Goal: Task Accomplishment & Management: Complete application form

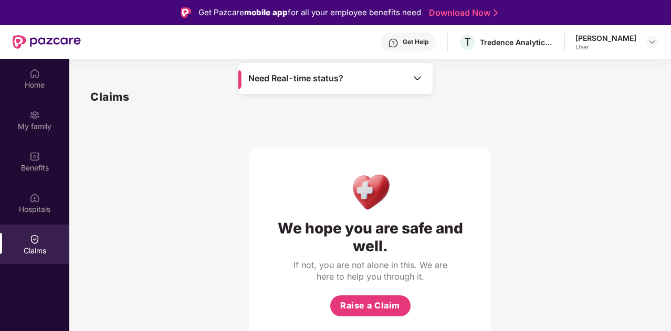
scroll to position [59, 0]
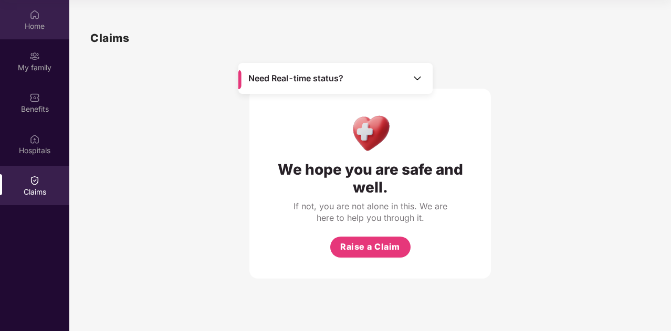
click at [35, 26] on div "Home" at bounding box center [34, 26] width 69 height 11
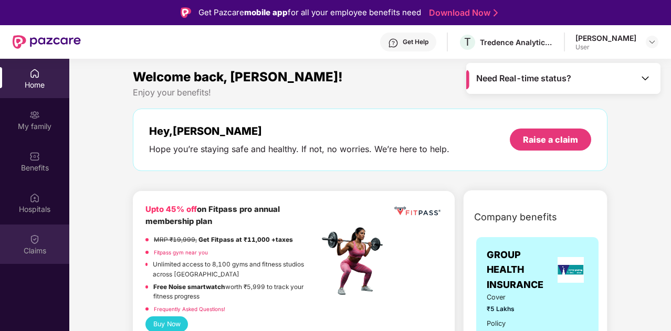
click at [36, 225] on div "Claims" at bounding box center [34, 244] width 69 height 39
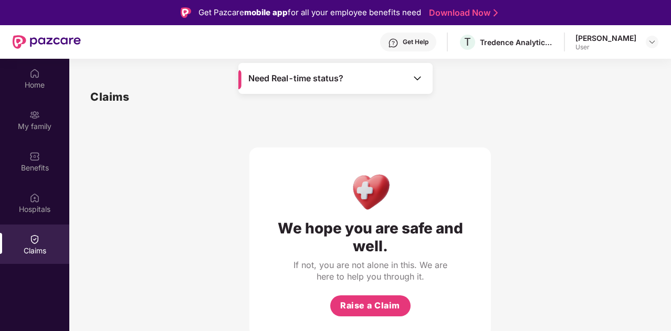
scroll to position [59, 0]
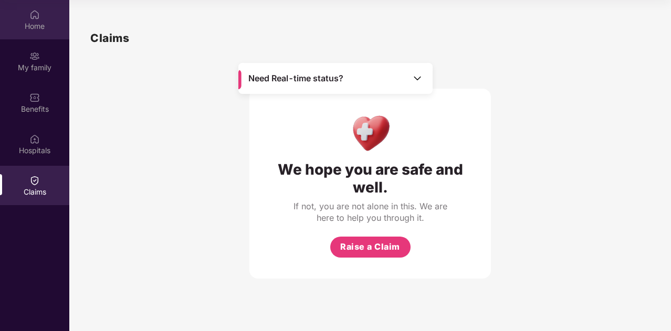
click at [22, 21] on div "Home" at bounding box center [34, 26] width 69 height 11
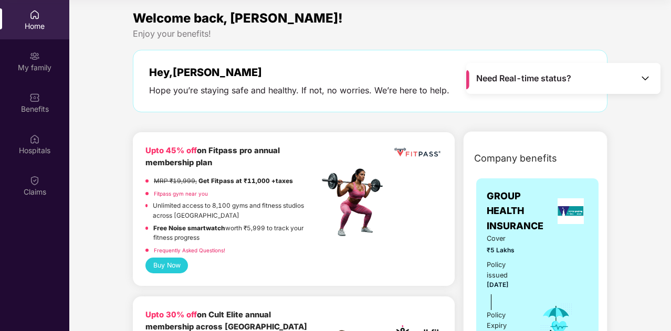
scroll to position [0, 0]
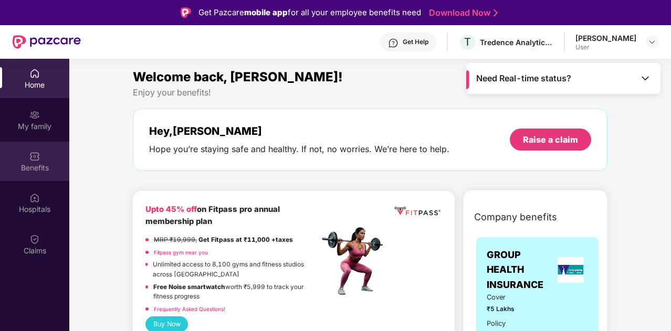
click at [20, 160] on div "Benefits" at bounding box center [34, 161] width 69 height 39
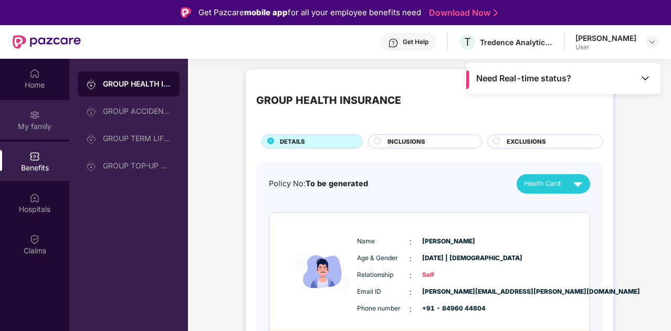
click at [32, 130] on div "My family" at bounding box center [34, 126] width 69 height 11
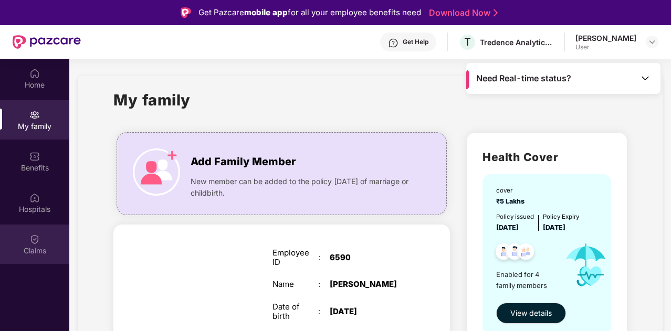
click at [36, 248] on div "Claims" at bounding box center [34, 251] width 69 height 11
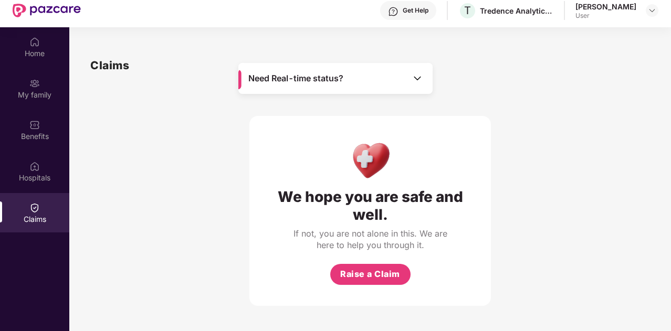
scroll to position [59, 0]
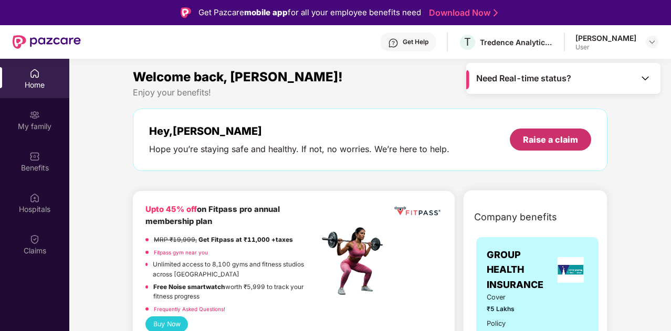
click at [552, 135] on div "Raise a claim" at bounding box center [550, 140] width 55 height 12
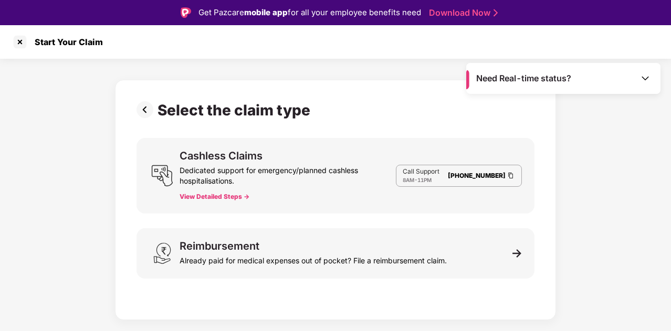
scroll to position [25, 0]
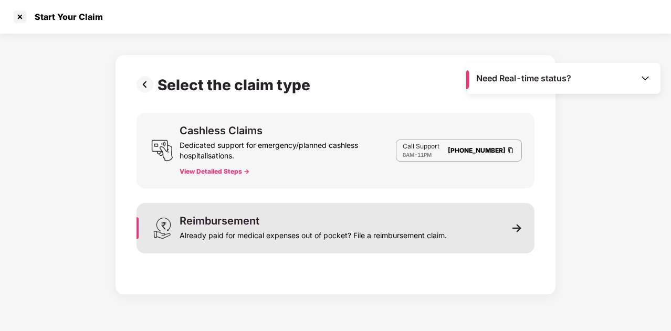
click at [444, 225] on div "Reimbursement Already paid for medical expenses out of pocket? File a reimburse…" at bounding box center [313, 228] width 267 height 25
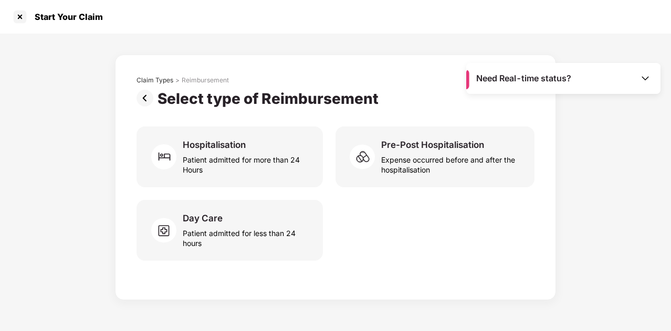
click at [149, 91] on img at bounding box center [147, 98] width 21 height 17
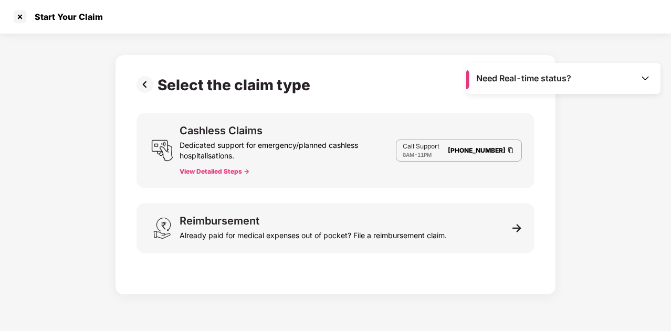
click at [148, 83] on img at bounding box center [147, 84] width 21 height 17
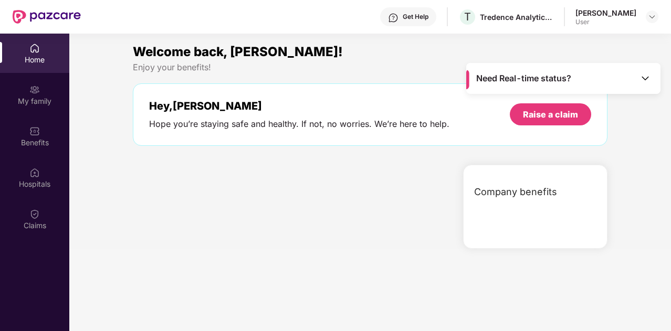
scroll to position [59, 0]
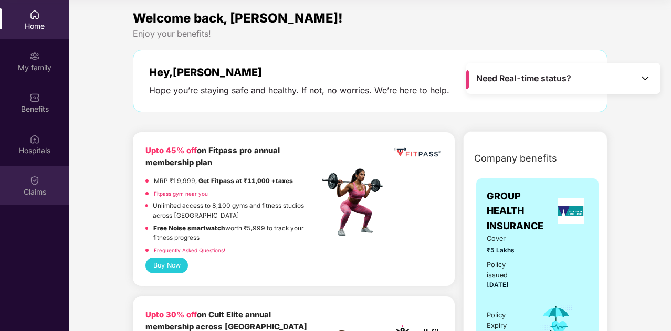
click at [49, 181] on div "Claims" at bounding box center [34, 185] width 69 height 39
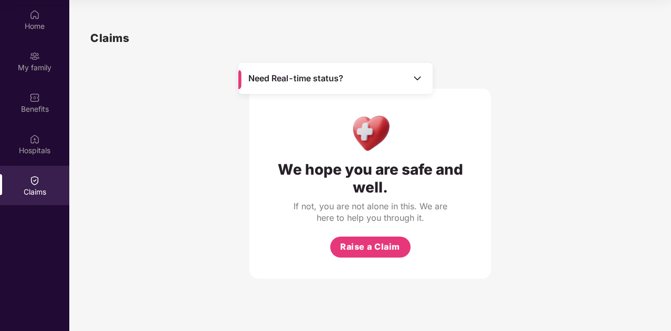
click at [284, 81] on span "Need Real-time status?" at bounding box center [295, 78] width 95 height 11
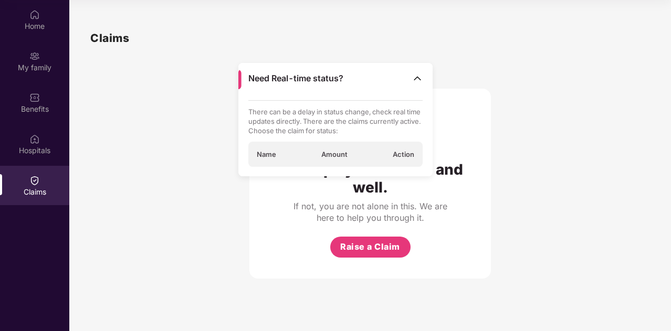
click at [260, 158] on span "Name" at bounding box center [266, 154] width 19 height 9
click at [37, 28] on div "Home" at bounding box center [34, 26] width 69 height 11
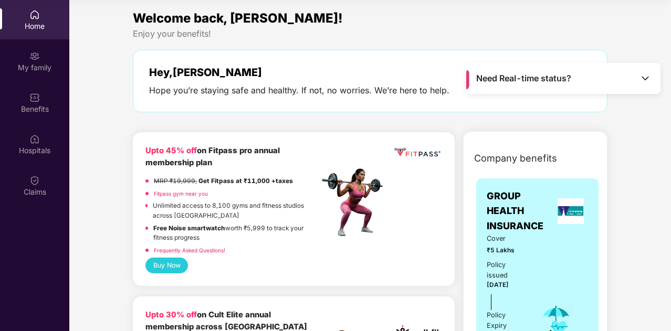
click at [517, 82] on span "Need Real-time status?" at bounding box center [523, 78] width 95 height 11
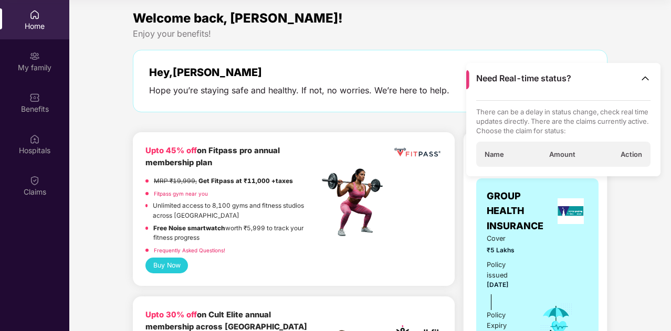
click at [503, 130] on p "There can be a delay in status change, check real time updates directly. There …" at bounding box center [563, 121] width 175 height 28
click at [638, 82] on div "Need Real-time status?" at bounding box center [563, 78] width 194 height 31
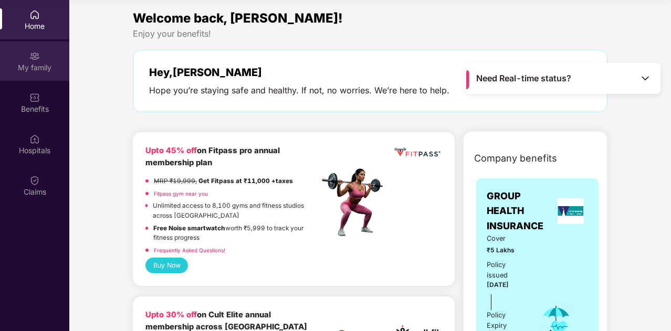
click at [37, 69] on div "My family" at bounding box center [34, 67] width 69 height 11
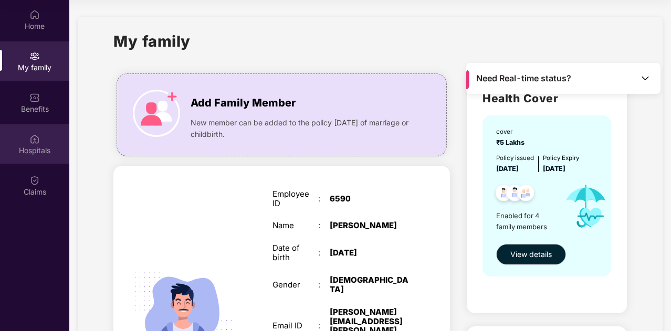
click at [19, 125] on div "Hospitals" at bounding box center [34, 143] width 69 height 39
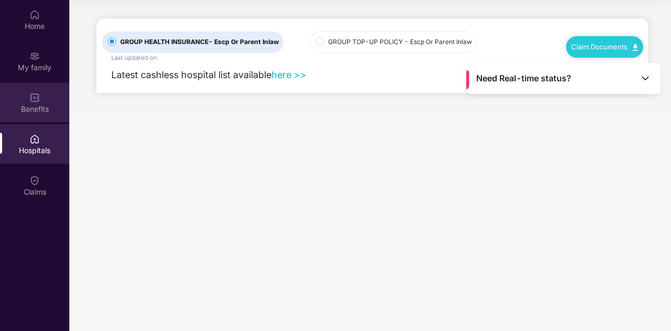
click at [27, 99] on div "Benefits" at bounding box center [34, 102] width 69 height 39
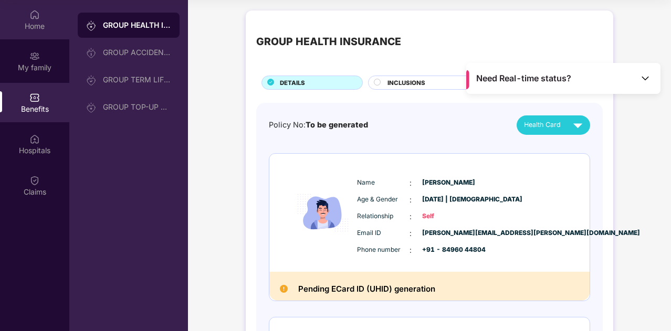
click at [42, 15] on div "Home" at bounding box center [34, 19] width 69 height 39
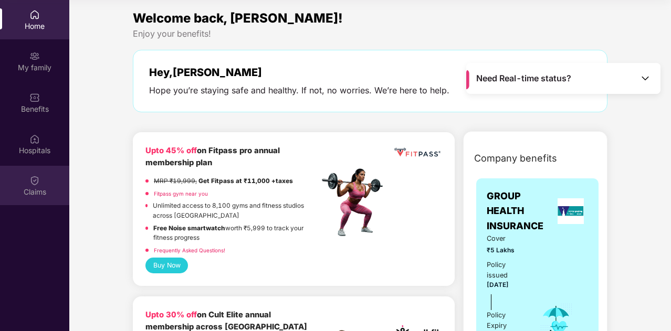
click at [21, 192] on div "Claims" at bounding box center [34, 192] width 69 height 11
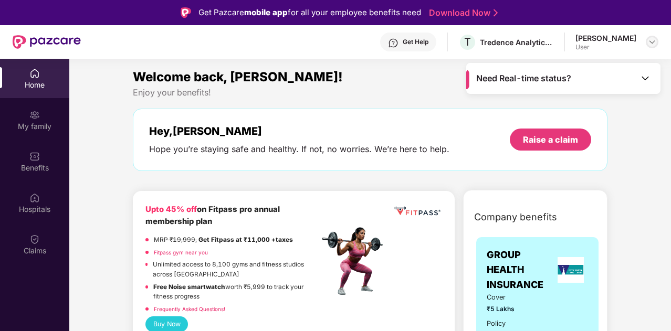
click at [652, 42] on img at bounding box center [652, 42] width 8 height 8
click at [645, 78] on img at bounding box center [645, 78] width 11 height 11
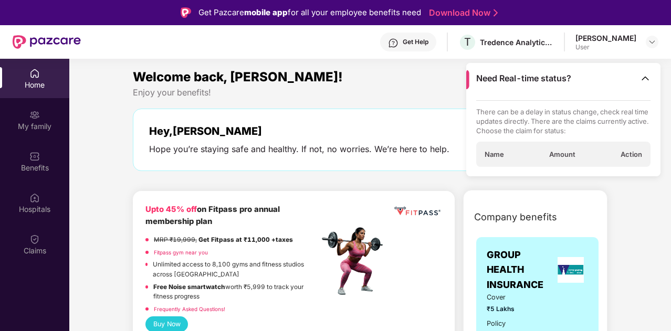
click at [643, 75] on img at bounding box center [645, 78] width 11 height 11
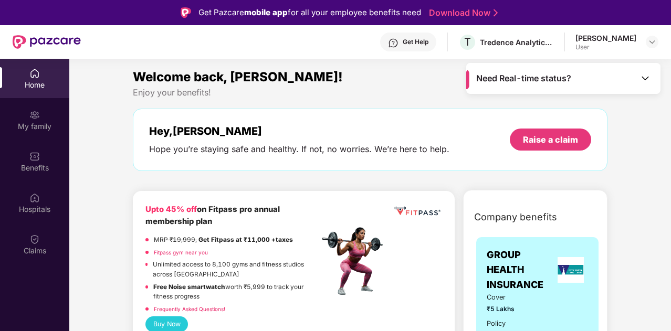
click at [605, 43] on div "User" at bounding box center [605, 47] width 61 height 8
click at [406, 41] on div "Get Help" at bounding box center [416, 42] width 26 height 8
click at [35, 235] on img at bounding box center [34, 239] width 11 height 11
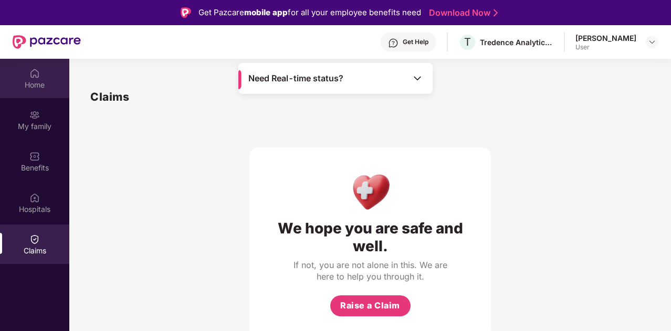
click at [33, 83] on div "Home" at bounding box center [34, 85] width 69 height 11
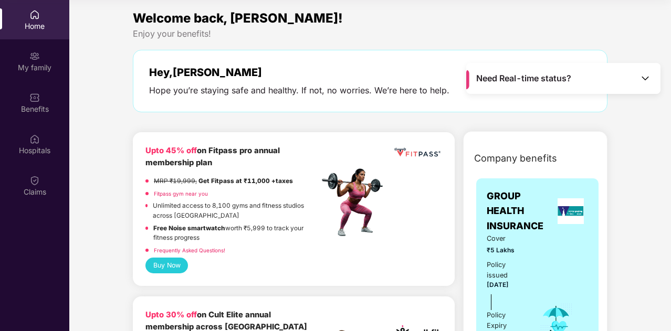
click at [643, 77] on img at bounding box center [645, 78] width 11 height 11
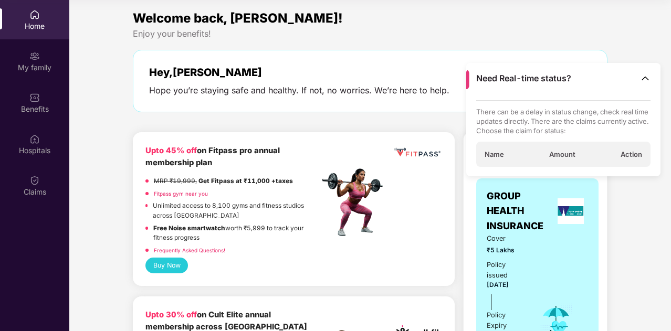
click at [497, 151] on span "Name" at bounding box center [494, 154] width 19 height 9
click at [385, 26] on div "Welcome back, Sacheen!" at bounding box center [370, 18] width 475 height 20
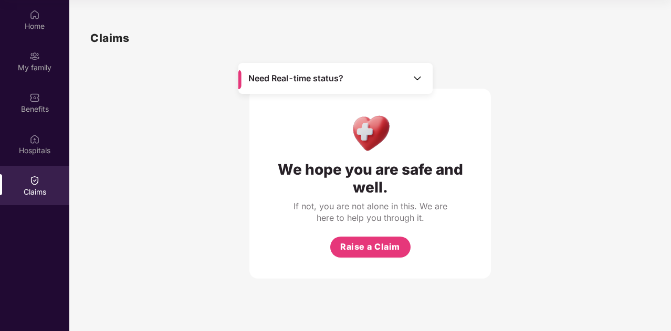
scroll to position [59, 0]
click at [41, 19] on div "Home" at bounding box center [34, 19] width 69 height 39
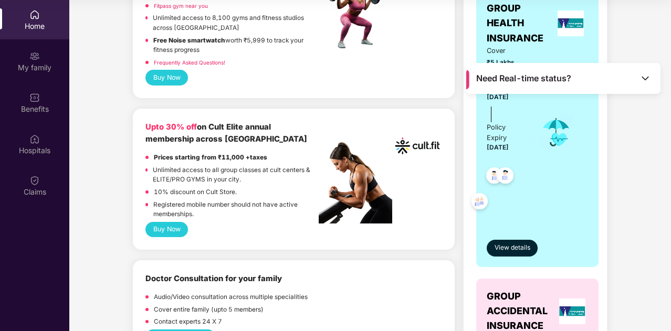
scroll to position [0, 0]
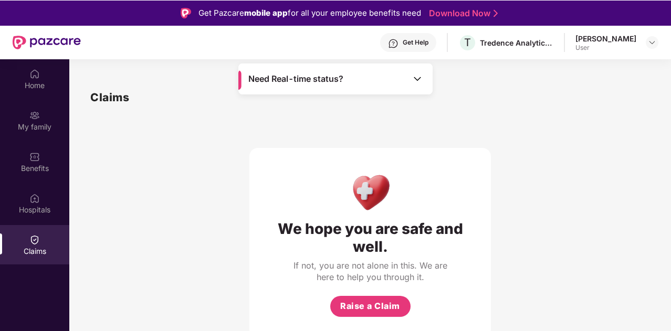
scroll to position [59, 0]
